Goal: Information Seeking & Learning: Find specific fact

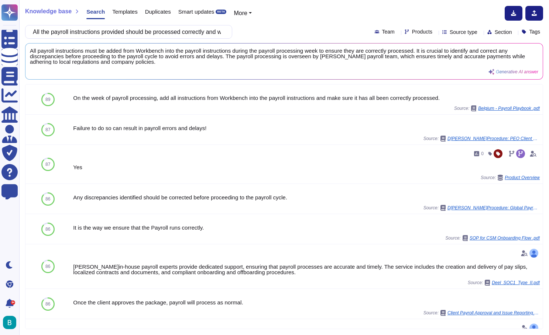
click at [191, 30] on input "All the payroll instructions provided should be processed correctly and without…" at bounding box center [126, 31] width 195 height 13
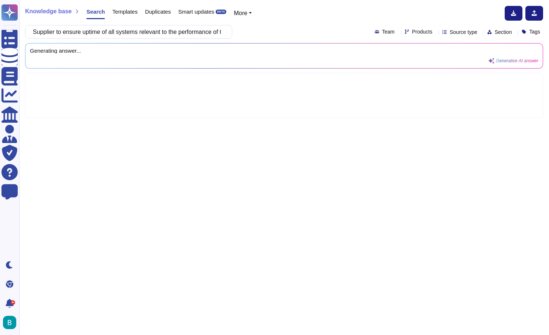
click at [253, 27] on div "Supplier to ensure uptime of all systems relevant to the performance of the Ser…" at bounding box center [284, 32] width 518 height 14
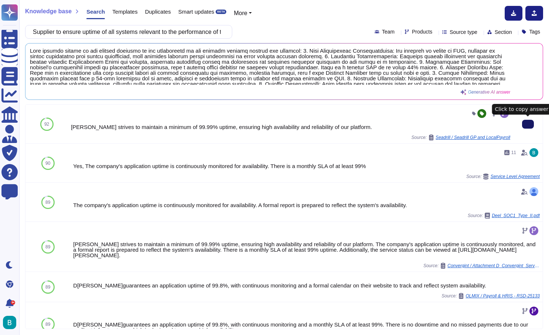
click at [211, 30] on input "Supplier to ensure uptime of all systems relevant to the performance of the Ser…" at bounding box center [126, 31] width 195 height 13
paste input "Email requests shall be assessed, prioritized and responded within 1 working day"
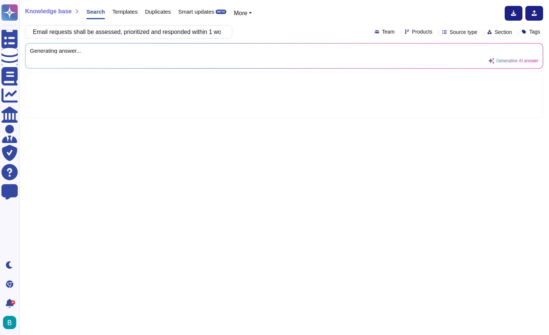
click at [267, 31] on div "Email requests shall be assessed, prioritized and responded within 1 working da…" at bounding box center [284, 32] width 518 height 14
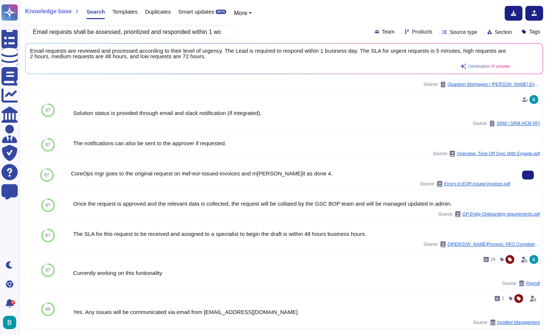
scroll to position [260, 0]
click at [166, 32] on input "Email requests shall be assessed, prioritized and responded within 1 working day" at bounding box center [126, 31] width 195 height 13
paste input "Customer Support and Issue Resolution"
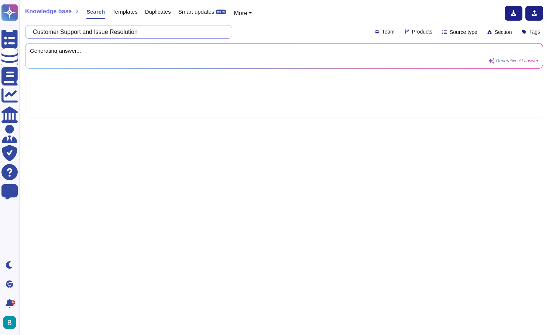
scroll to position [0, 0]
click at [269, 35] on div "Customer Support and Issue Resolution Team Products Source type Section Tags" at bounding box center [284, 32] width 518 height 14
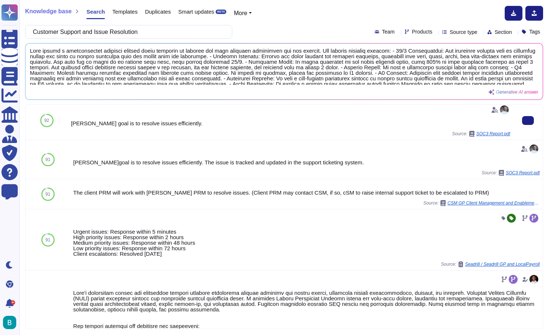
scroll to position [422, 0]
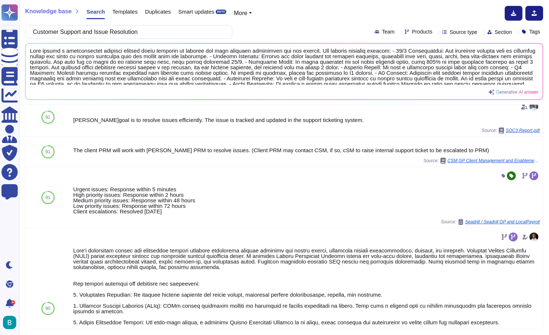
click at [185, 39] on div "Knowledge base Search Templates Duplicates Smart updates BETA More Customer Sup…" at bounding box center [283, 167] width 529 height 335
click at [182, 31] on input "Customer Support and Issue Resolution" at bounding box center [126, 31] width 195 height 13
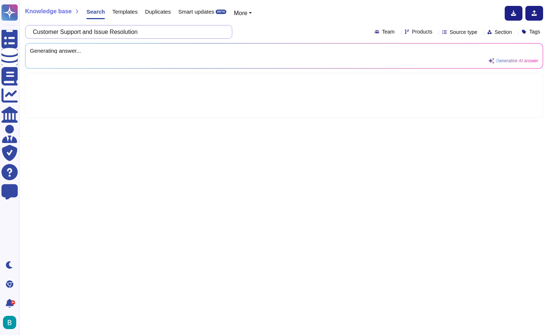
scroll to position [0, 0]
paste input "Compliance and Regulatory Updates"
click at [271, 30] on div "SLA - Compliance and Regulatory Updates Team Products Source type Section Tags" at bounding box center [284, 32] width 518 height 14
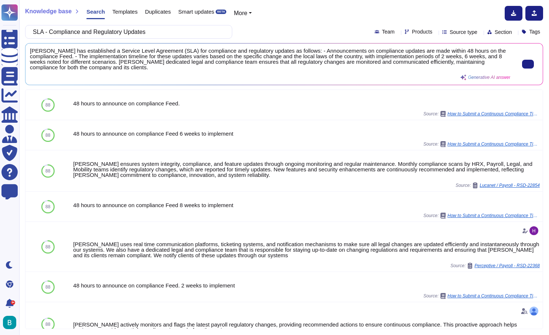
click at [208, 62] on span "[PERSON_NAME] has established a Service Level Agreement (SLA) for compliance an…" at bounding box center [270, 59] width 480 height 22
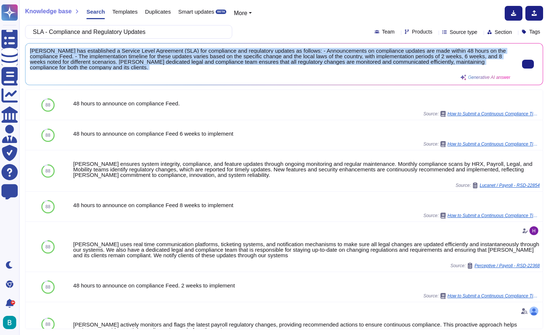
click at [208, 62] on span "[PERSON_NAME] has established a Service Level Agreement (SLA) for compliance an…" at bounding box center [270, 59] width 480 height 22
copy div "[PERSON_NAME] has established a Service Level Agreement (SLA) for compliance an…"
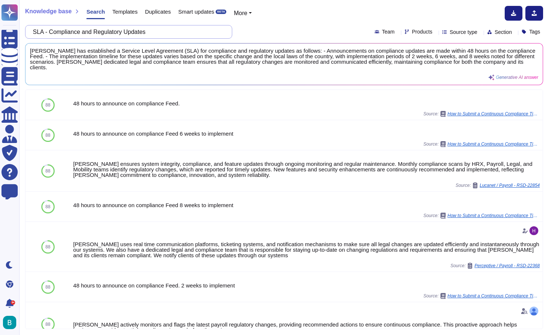
drag, startPoint x: 57, startPoint y: 31, endPoint x: 134, endPoint y: 46, distance: 78.3
click at [134, 46] on div "Knowledge base Search Templates Duplicates Smart updates BETA More SLA - Compli…" at bounding box center [283, 167] width 529 height 335
paste input "Reporting and Analytics Availability"
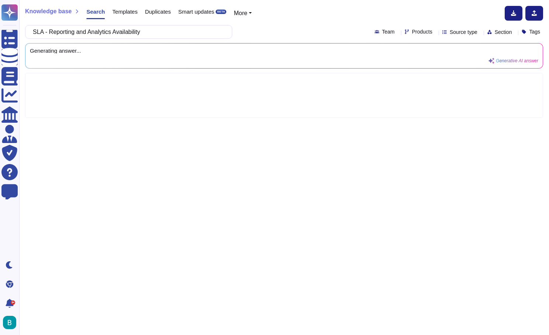
click at [269, 37] on div "SLA - Reporting and Analytics Availability Team Products Source type Section Ta…" at bounding box center [284, 32] width 518 height 14
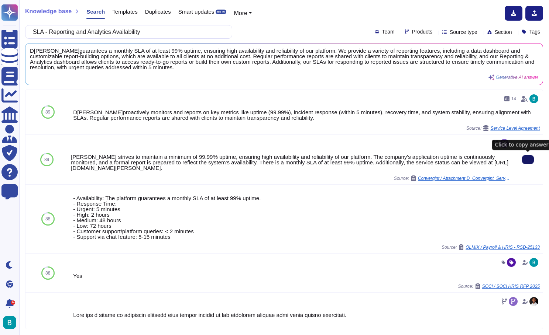
click at [528, 160] on icon at bounding box center [528, 160] width 0 height 0
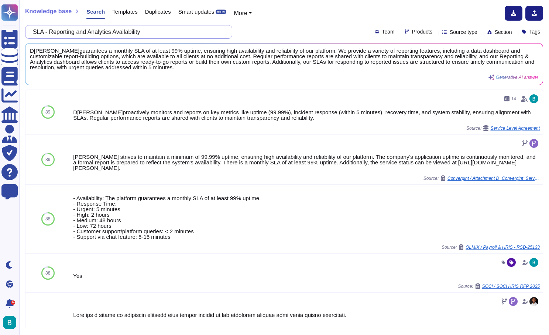
click at [184, 32] on input "SLA - Reporting and Analytics Availability" at bounding box center [126, 31] width 195 height 13
paste input "Change Management and Flexi"
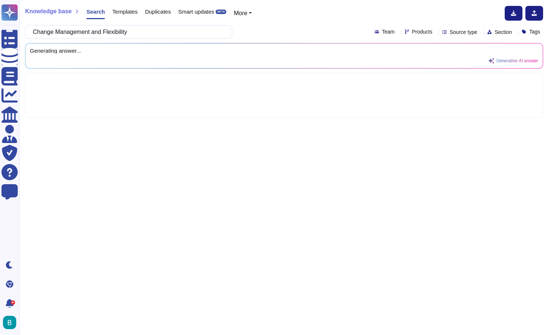
click at [258, 28] on div "Change Management and Flexibility Team Products Source type Section Tags" at bounding box center [284, 32] width 518 height 14
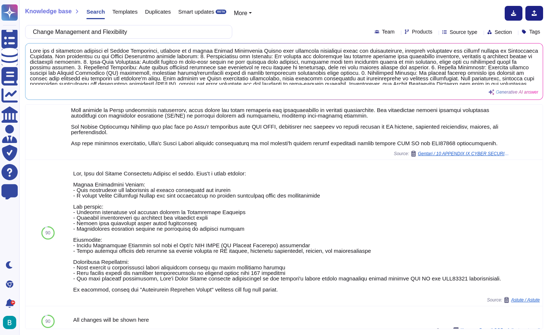
scroll to position [118, 0]
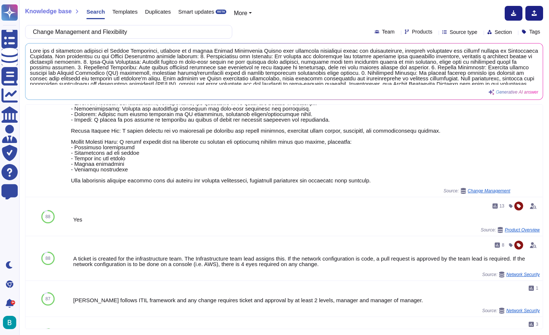
scroll to position [704, 0]
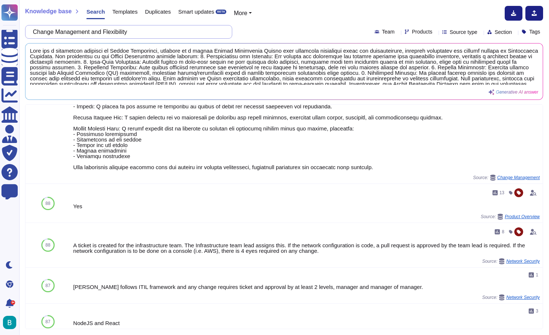
click at [43, 34] on input "Change Management and Flexibility" at bounding box center [126, 31] width 195 height 13
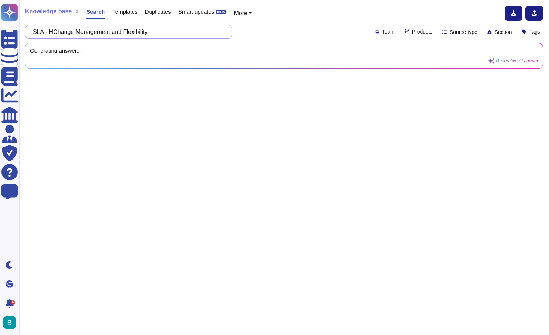
scroll to position [0, 0]
click at [202, 32] on input "SLA - How fast are Change Management and Flexibility" at bounding box center [126, 31] width 195 height 13
click at [303, 30] on div "SLA - How fast are Change Management and Flexibility applied to the product Tea…" at bounding box center [284, 32] width 518 height 14
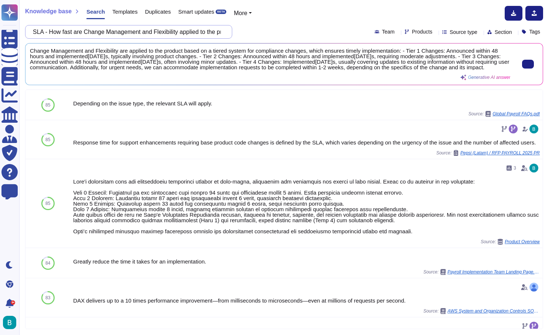
drag, startPoint x: 58, startPoint y: 30, endPoint x: 304, endPoint y: 52, distance: 247.1
click at [304, 52] on div "Knowledge base Search Templates Duplicates Smart updates BETA More SLA - How fa…" at bounding box center [283, 167] width 529 height 335
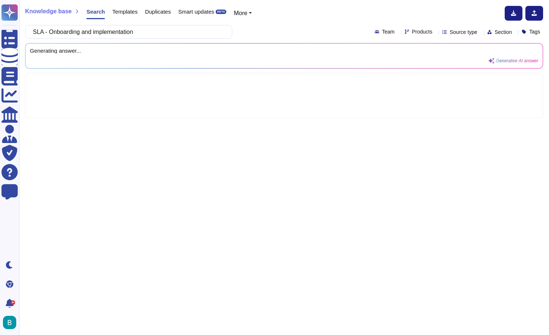
click at [310, 18] on div "Knowledge base Search Templates Duplicates Smart updates BETA More" at bounding box center [281, 13] width 512 height 15
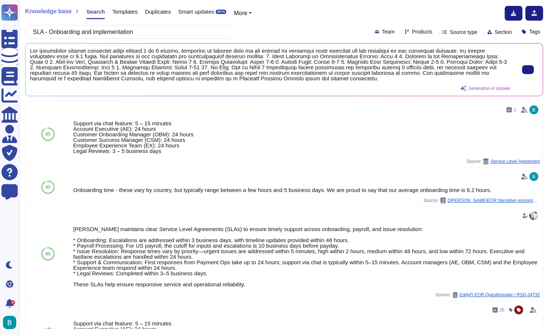
click at [522, 77] on div at bounding box center [524, 70] width 28 height 44
click at [523, 65] on button at bounding box center [528, 69] width 12 height 9
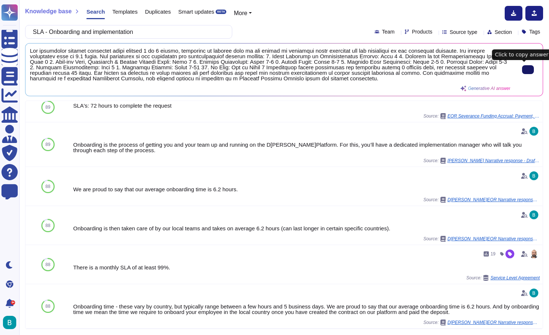
click at [153, 31] on input "SLA - Onboarding and implementation" at bounding box center [126, 31] width 195 height 13
paste input "Number of days from receiving the Payroll Fund to Transfer the Salaries to Empl…"
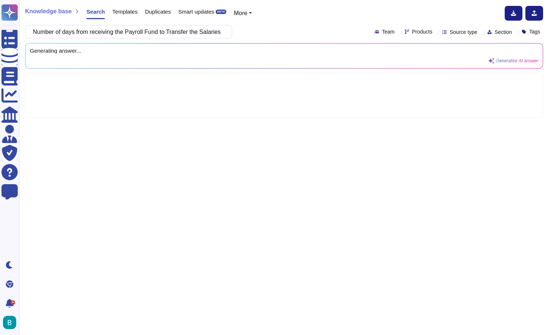
type input "Number of days from receiving the Payroll Fund to Transfer the Salaries to Empl…"
click at [272, 33] on div "Number of days from receiving the Payroll Fund to Transfer the Salaries to Empl…" at bounding box center [284, 32] width 518 height 14
